Goal: Transaction & Acquisition: Subscribe to service/newsletter

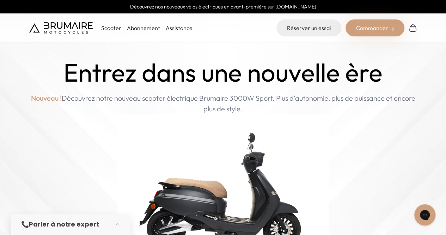
click at [108, 28] on p "Scooter" at bounding box center [111, 28] width 20 height 8
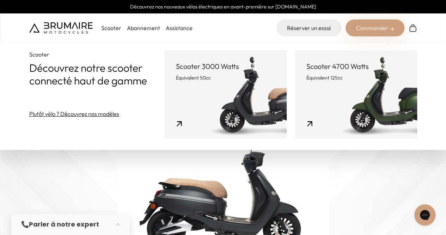
click at [221, 83] on link "Scooter 3000 Watts Équivalent 50cc" at bounding box center [226, 94] width 122 height 88
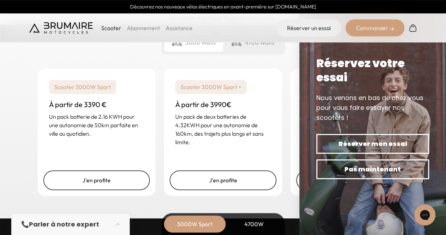
scroll to position [1745, 0]
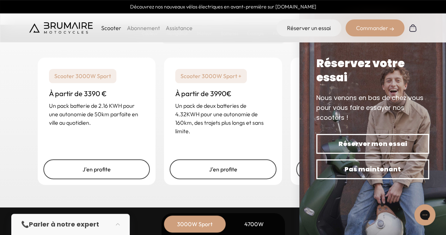
click at [145, 26] on link "Abonnement" at bounding box center [143, 27] width 33 height 7
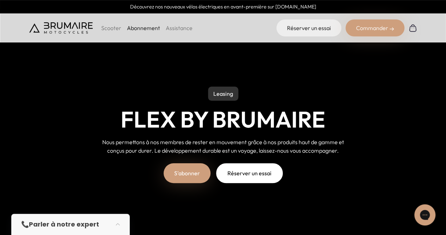
click at [190, 171] on link "S'abonner" at bounding box center [187, 173] width 47 height 20
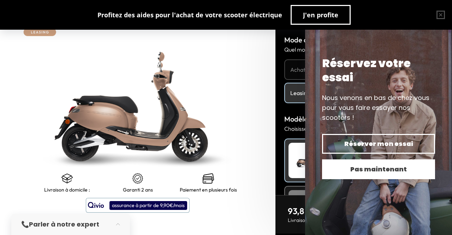
click at [368, 168] on span "Pas maintenant" at bounding box center [378, 169] width 88 height 10
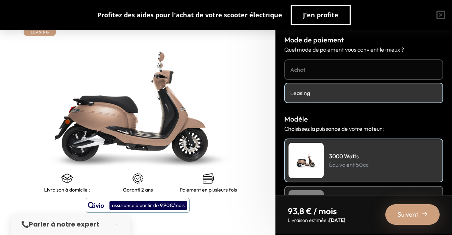
click at [397, 211] on span "Suivant" at bounding box center [407, 214] width 21 height 10
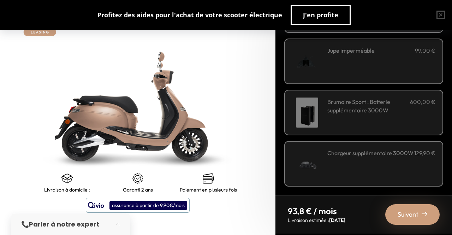
scroll to position [277, 0]
click at [403, 212] on span "Suivant" at bounding box center [407, 214] width 21 height 10
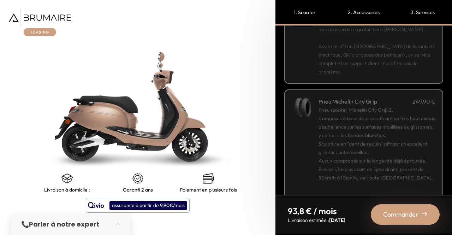
scroll to position [159, 0]
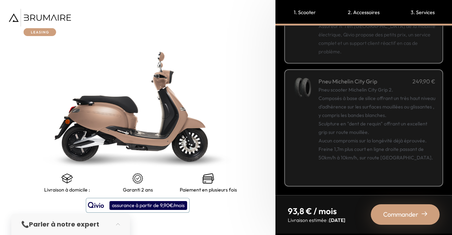
click at [374, 110] on div "Pneu scooter Michelin City Grip 2. Composés à base de silice offrant un très ha…" at bounding box center [376, 131] width 117 height 93
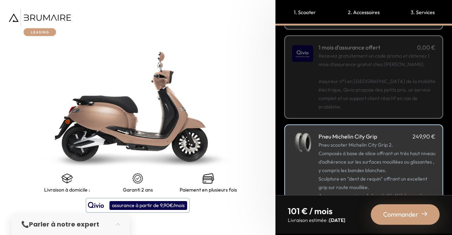
scroll to position [104, 0]
click at [369, 148] on div "Pneu scooter Michelin City Grip 2. Composés à base de silice offrant un très ha…" at bounding box center [376, 187] width 117 height 93
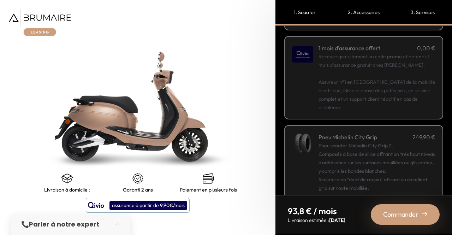
click at [394, 217] on span "Commander" at bounding box center [400, 214] width 35 height 10
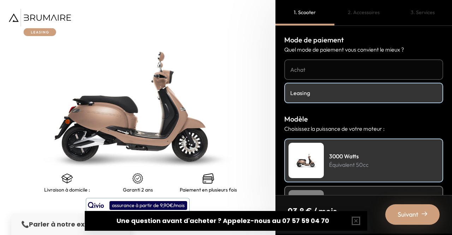
click at [108, 204] on button "assurance à partir de 9,90€/mois" at bounding box center [138, 205] width 104 height 15
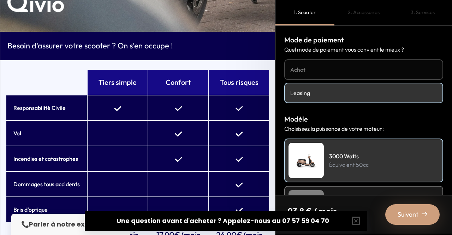
scroll to position [24, 0]
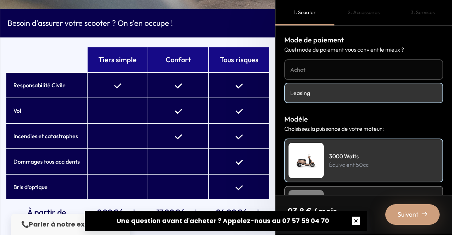
click at [352, 220] on button "button" at bounding box center [355, 220] width 23 height 23
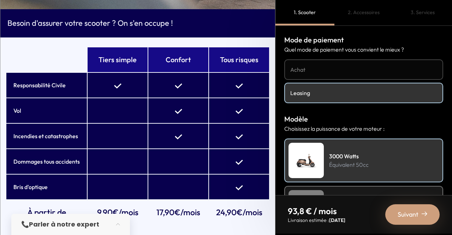
click at [352, 14] on div "2. Accessoires" at bounding box center [363, 12] width 59 height 25
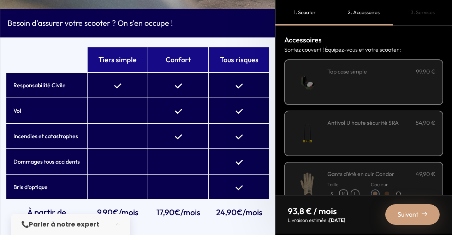
scroll to position [0, 0]
